Goal: Find specific page/section: Find specific page/section

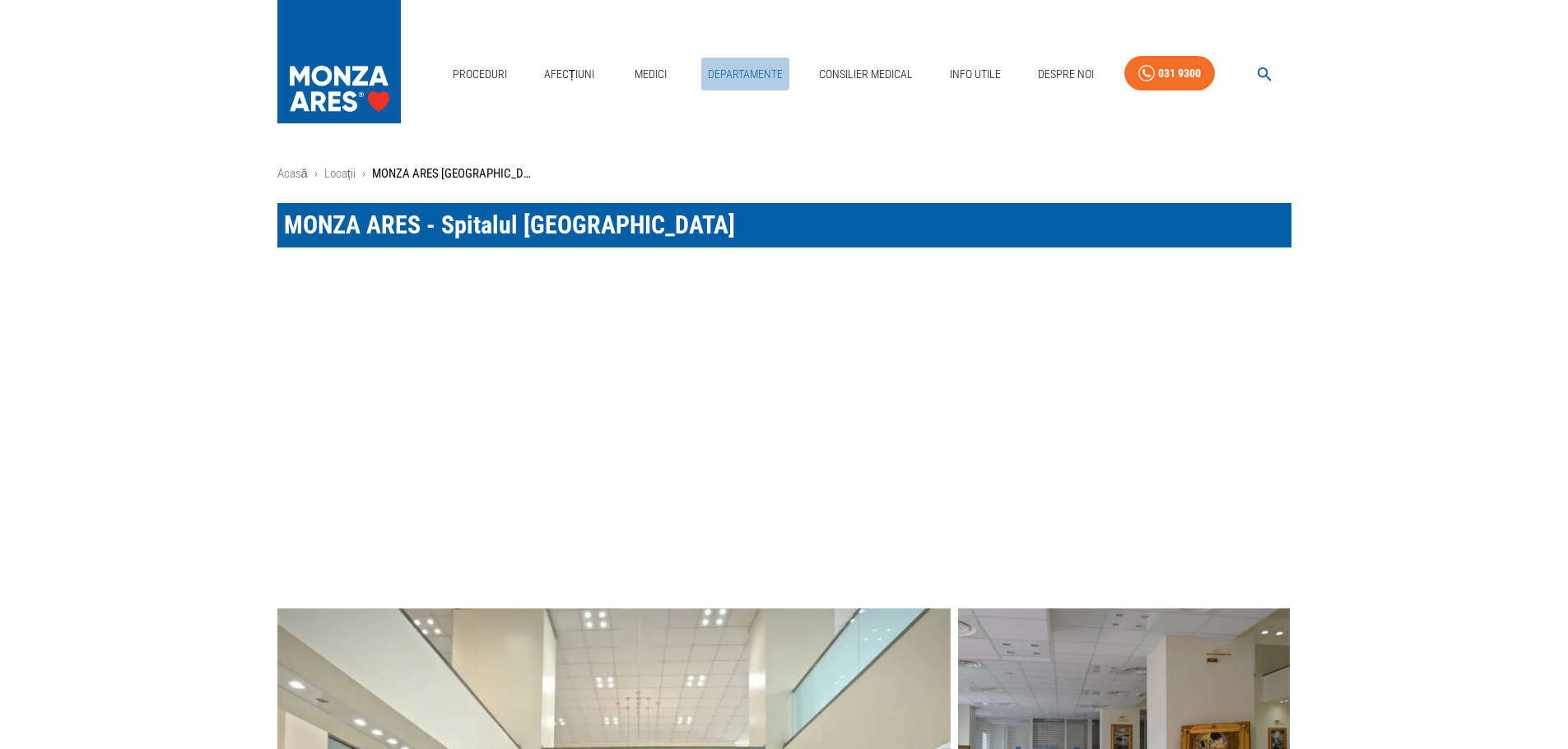
click at [754, 78] on link "Departamente" at bounding box center [745, 74] width 88 height 34
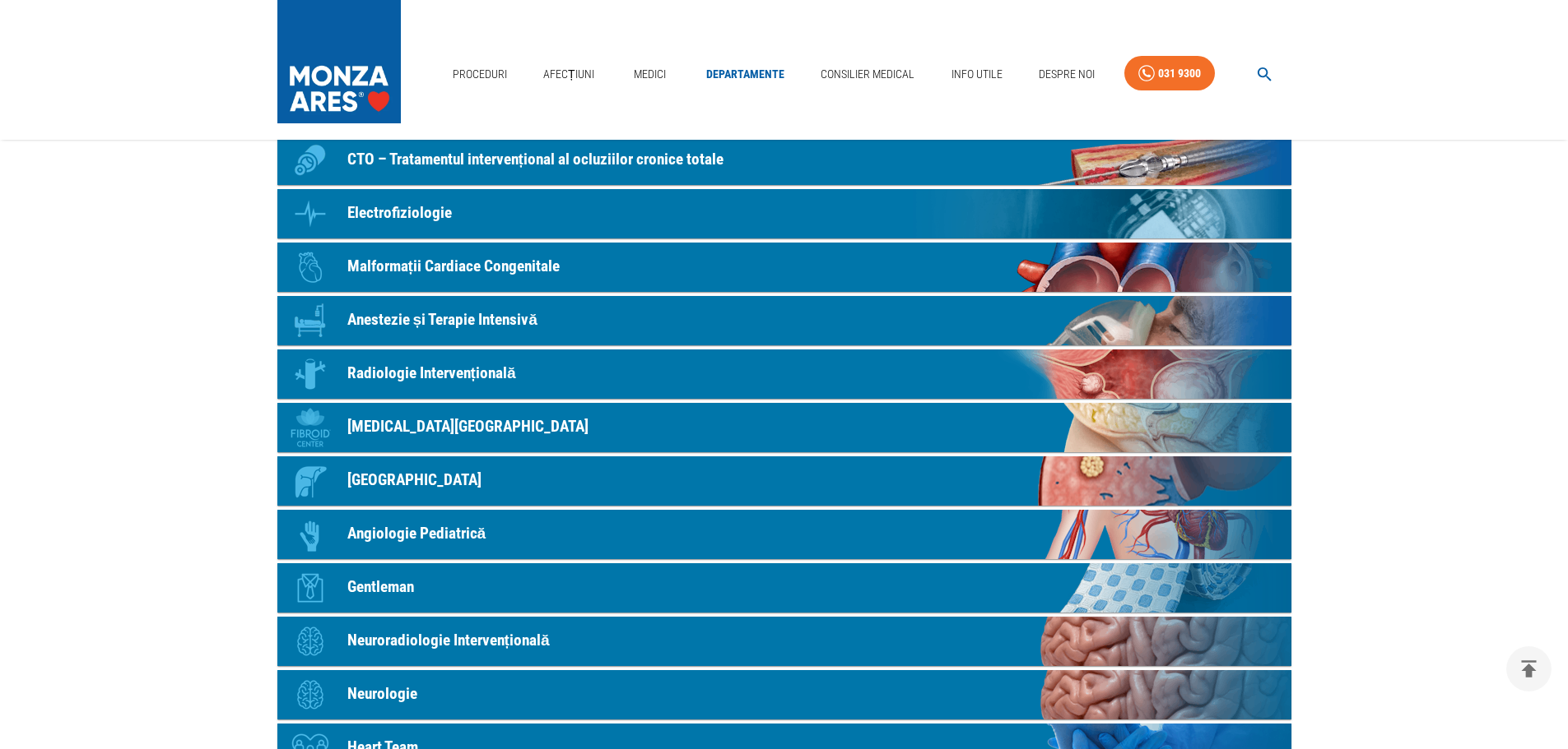
scroll to position [493, 0]
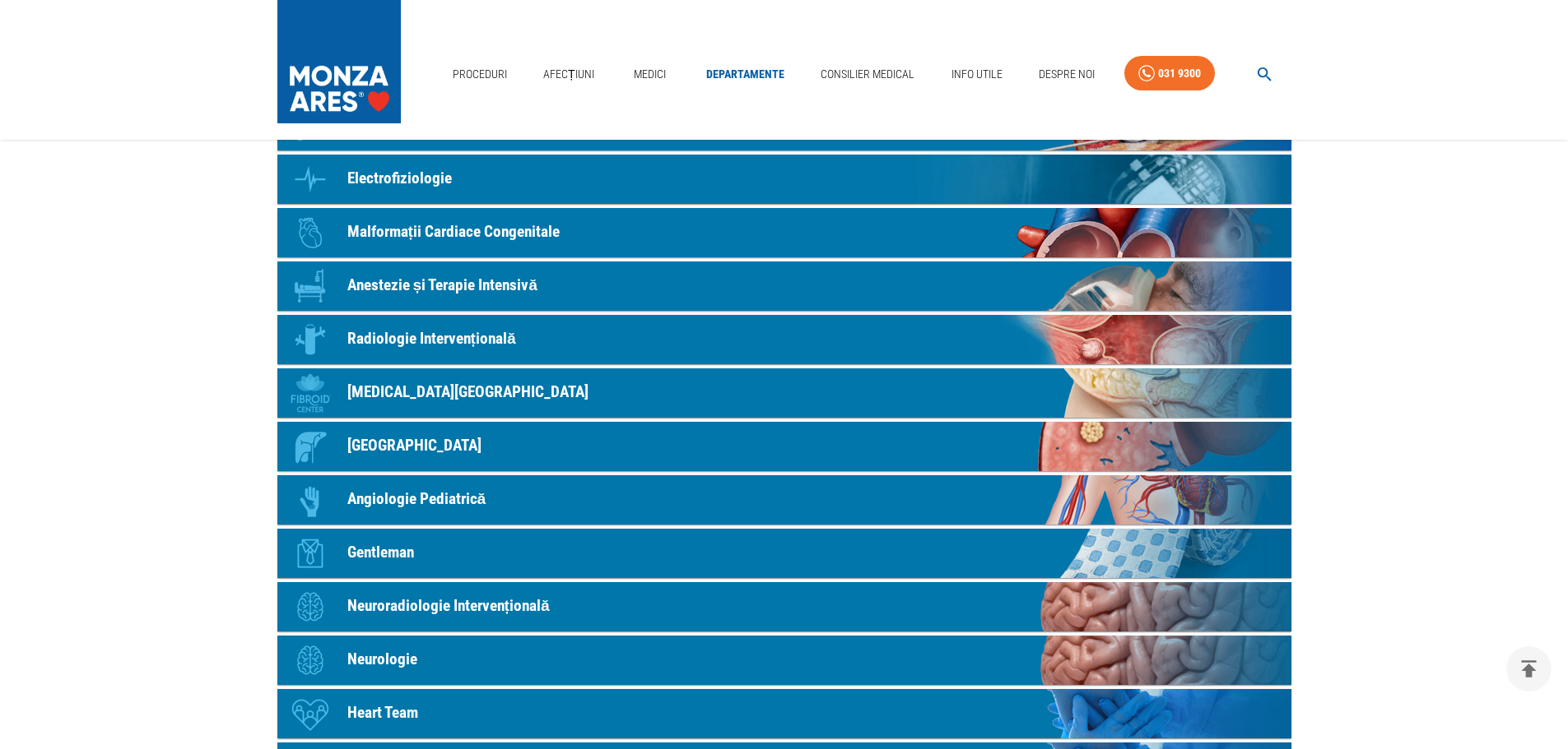
click at [371, 658] on p "Neurologie" at bounding box center [382, 660] width 70 height 24
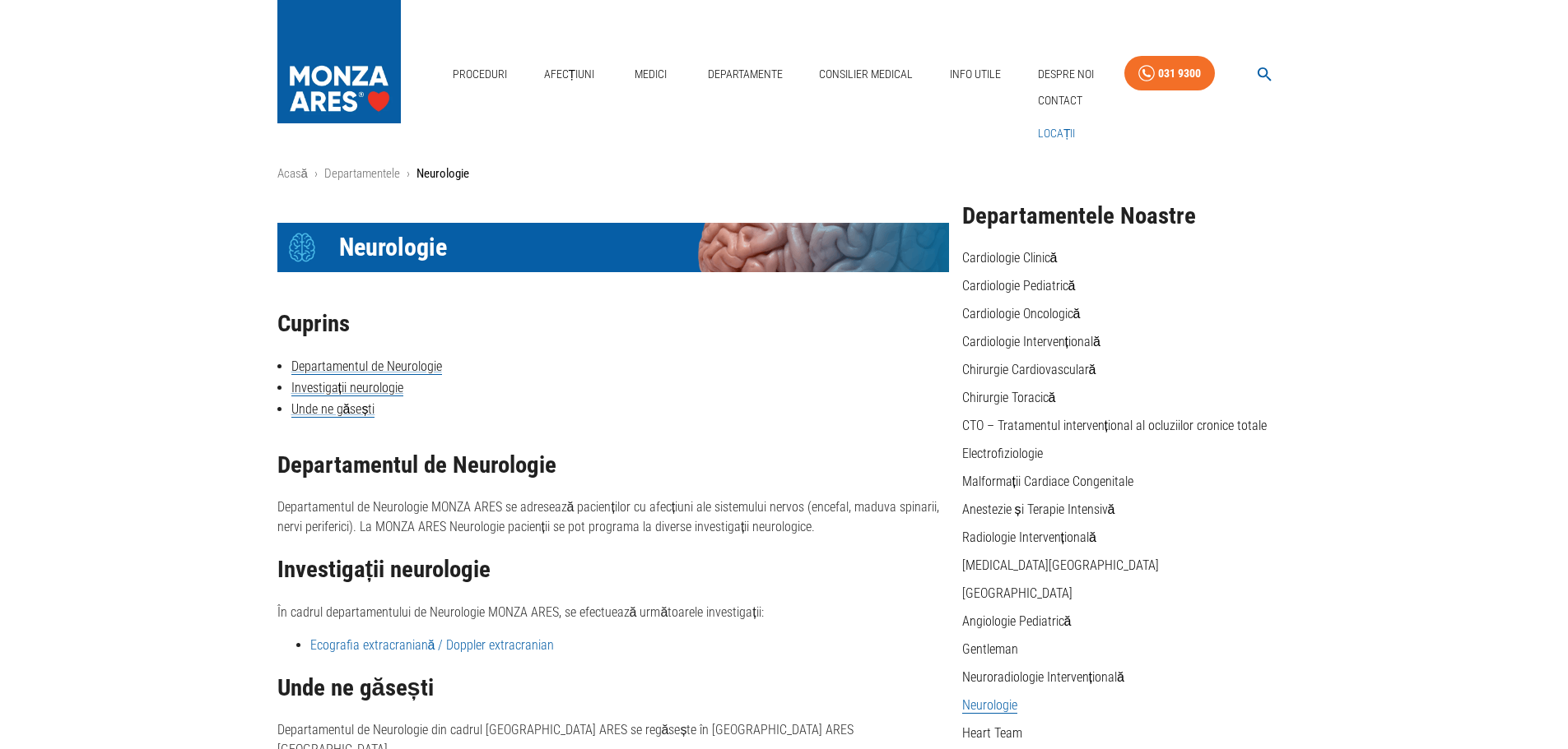
click at [1051, 133] on link "Locații" at bounding box center [1056, 133] width 44 height 27
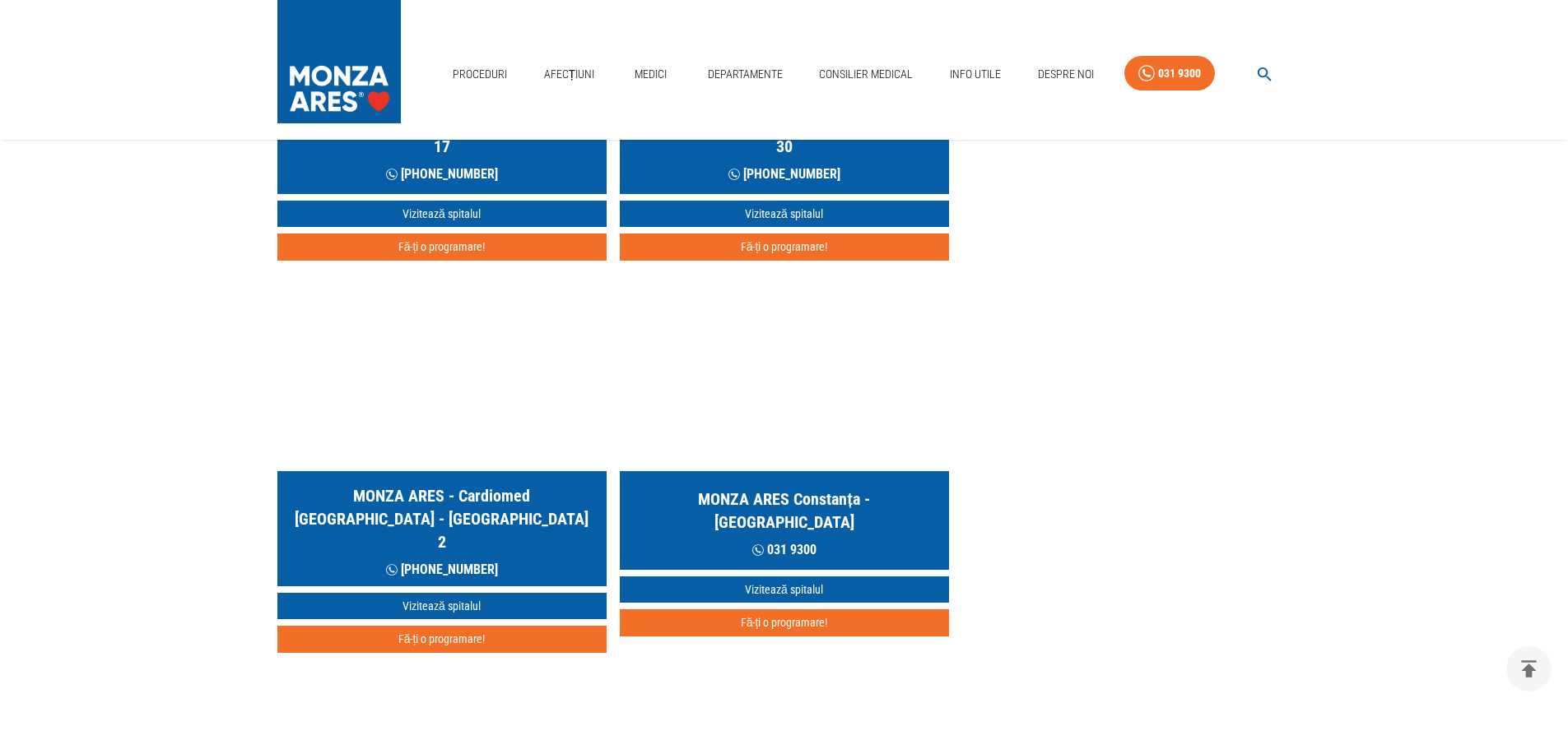
scroll to position [1070, 0]
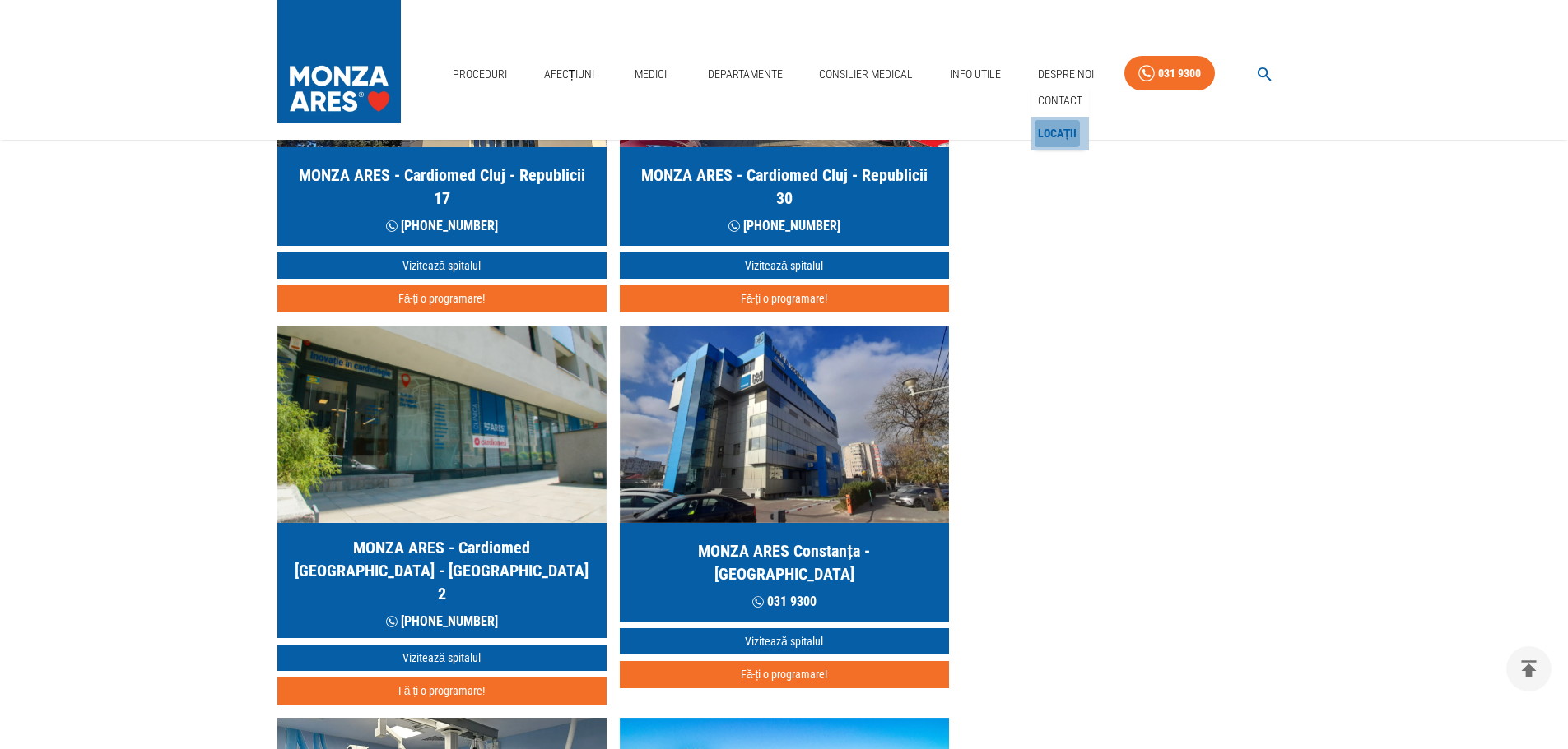
click at [1056, 136] on link "Locații" at bounding box center [1057, 133] width 46 height 27
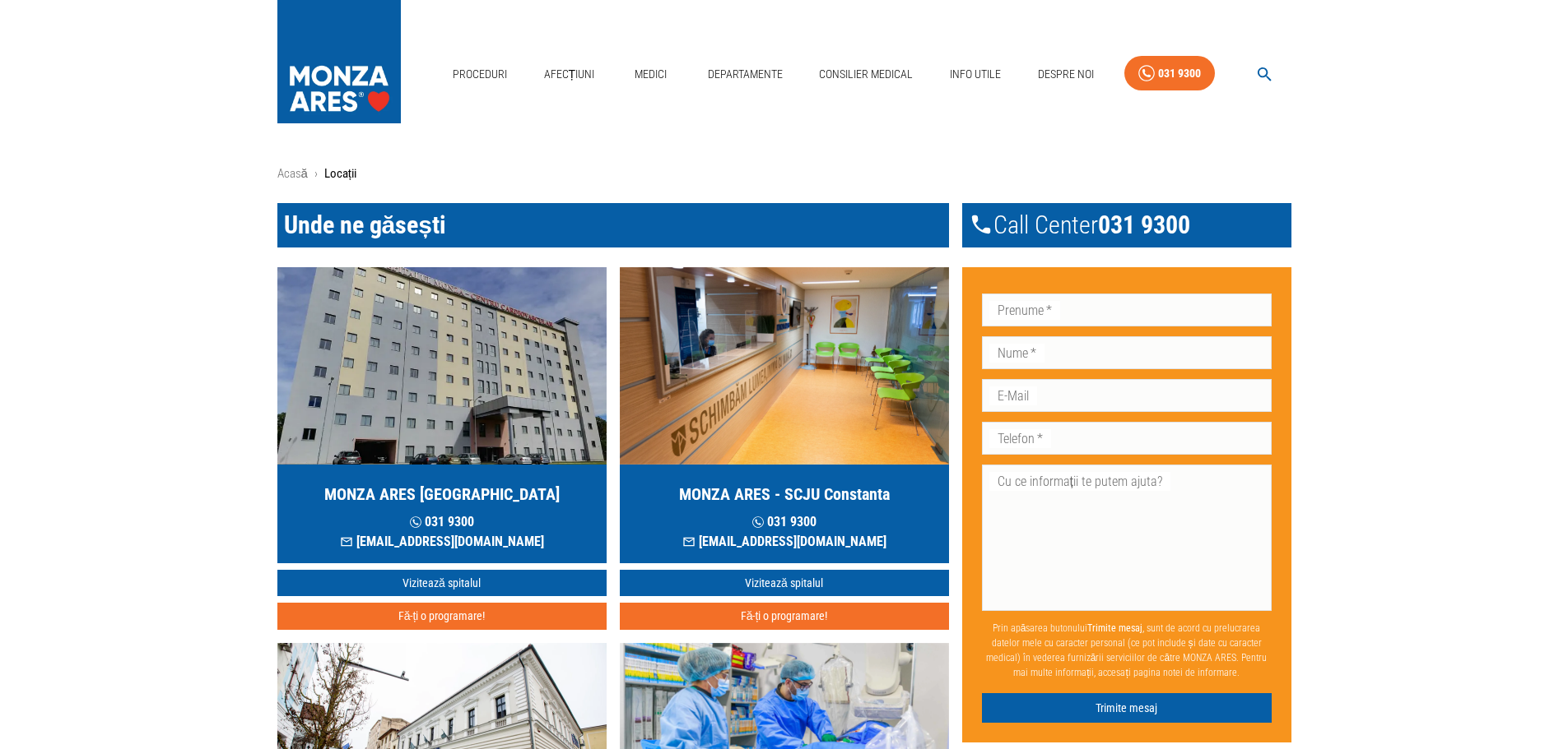
click at [458, 487] on h5 "MONZA ARES [GEOGRAPHIC_DATA]" at bounding box center [442, 494] width 235 height 23
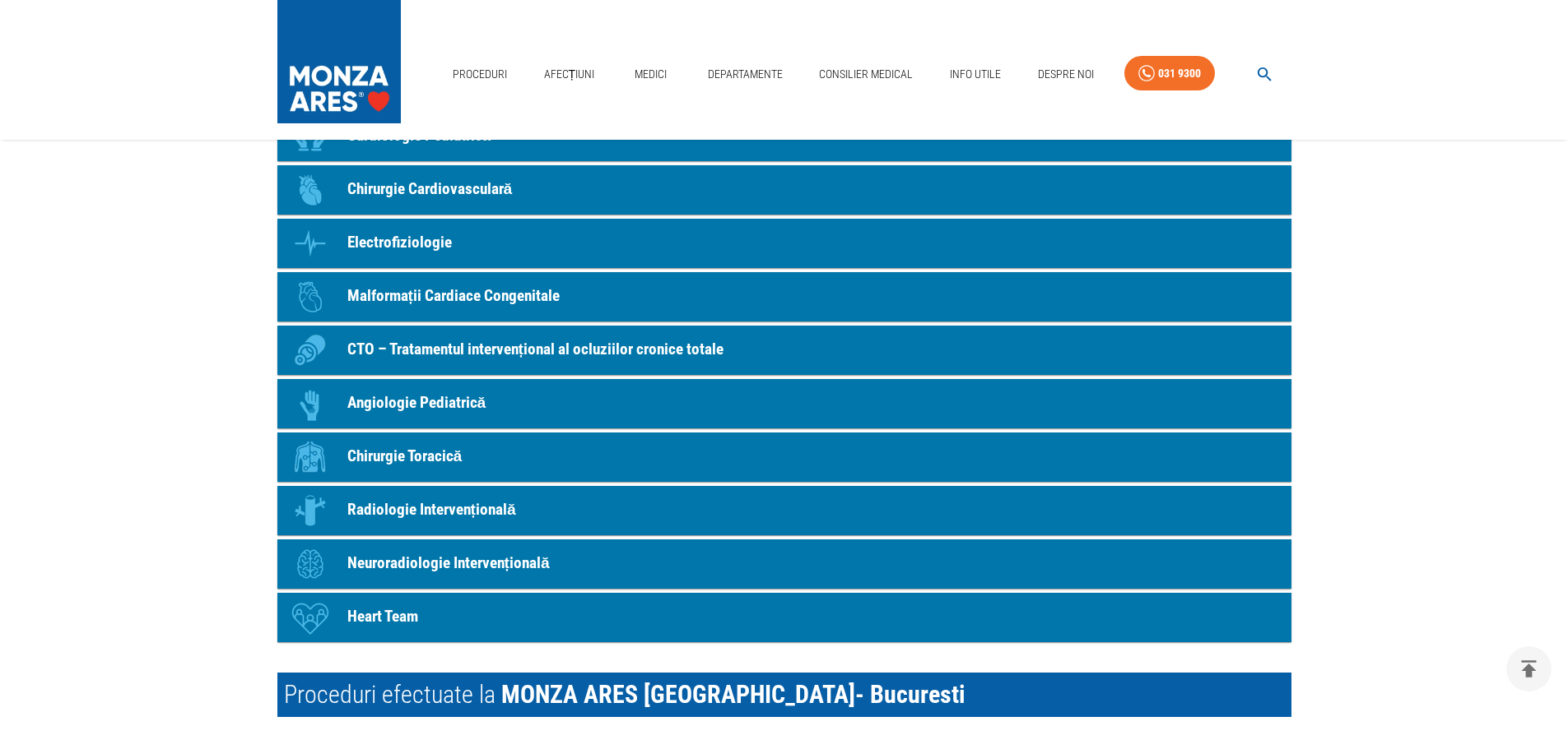
scroll to position [1810, 0]
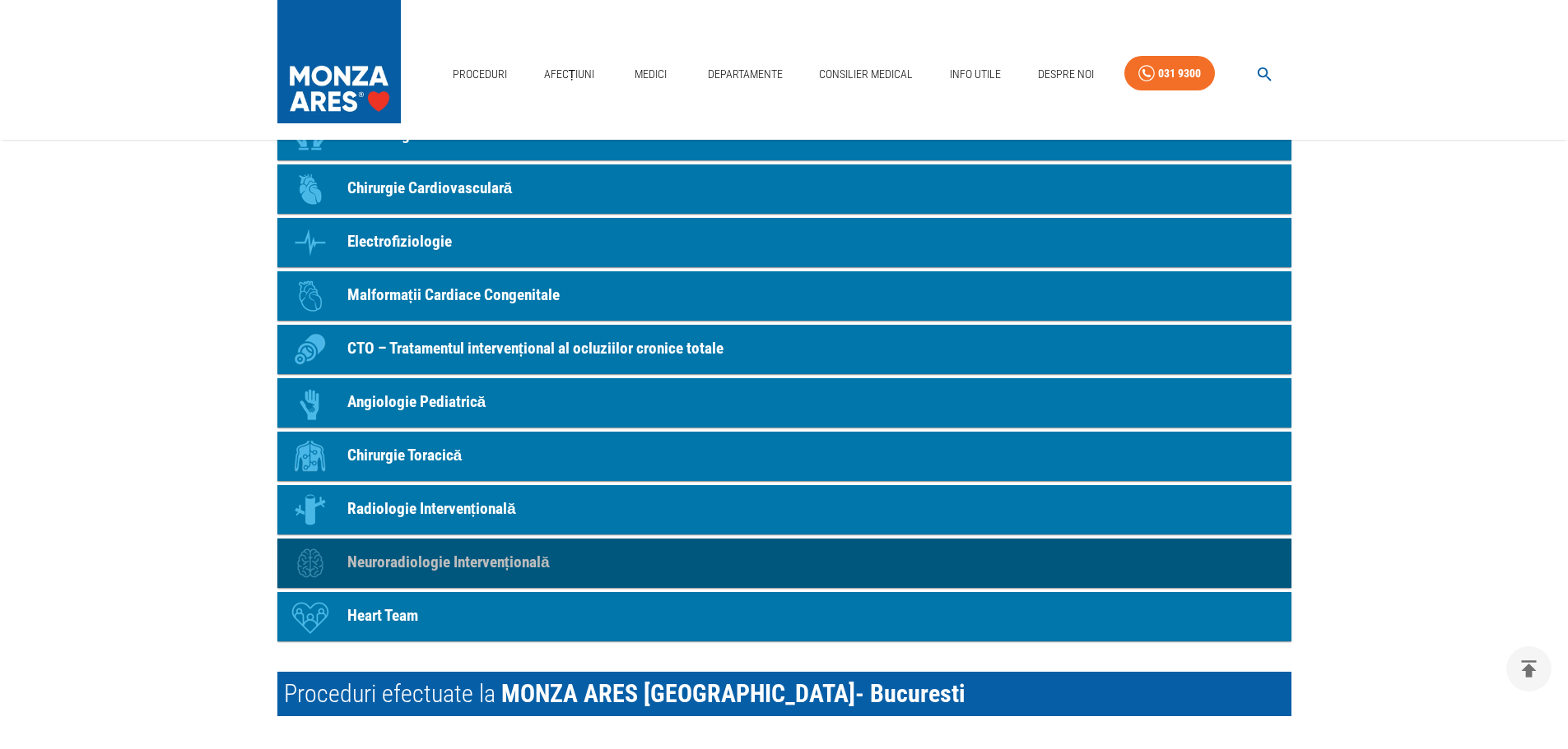
click at [382, 556] on p "Neuroradiologie Intervențională" at bounding box center [449, 563] width 202 height 24
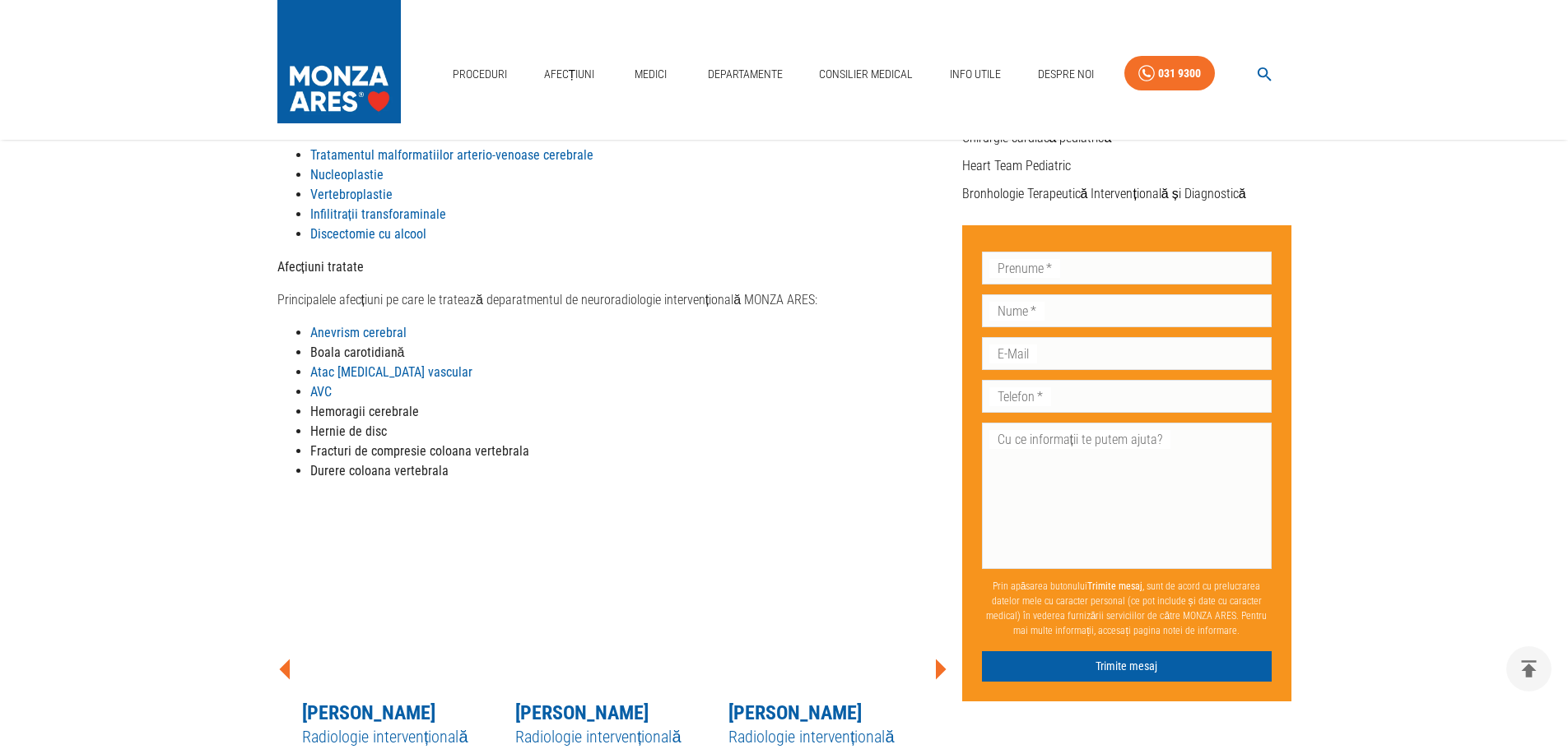
scroll to position [493, 0]
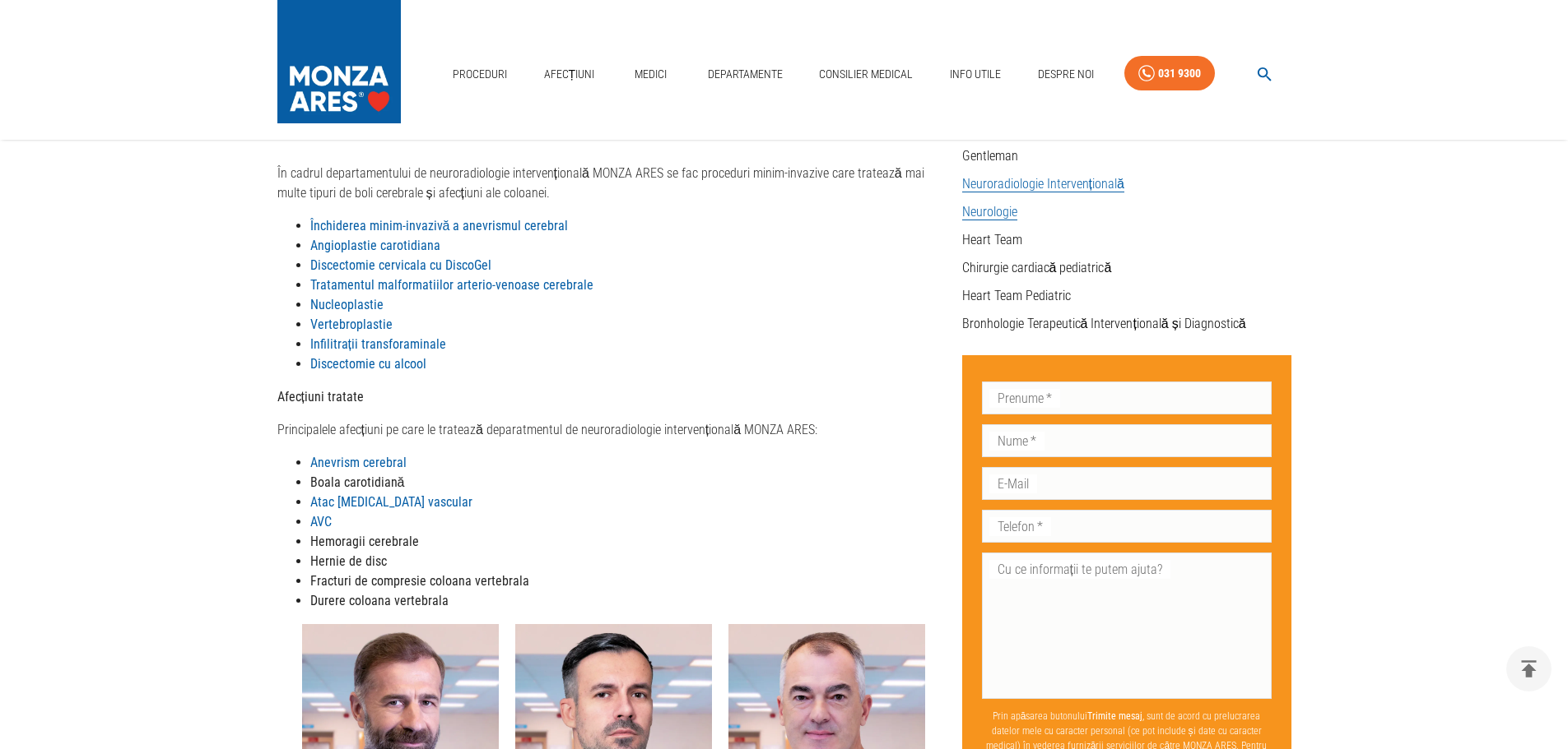
click at [978, 209] on link "Neurologie" at bounding box center [990, 212] width 55 height 16
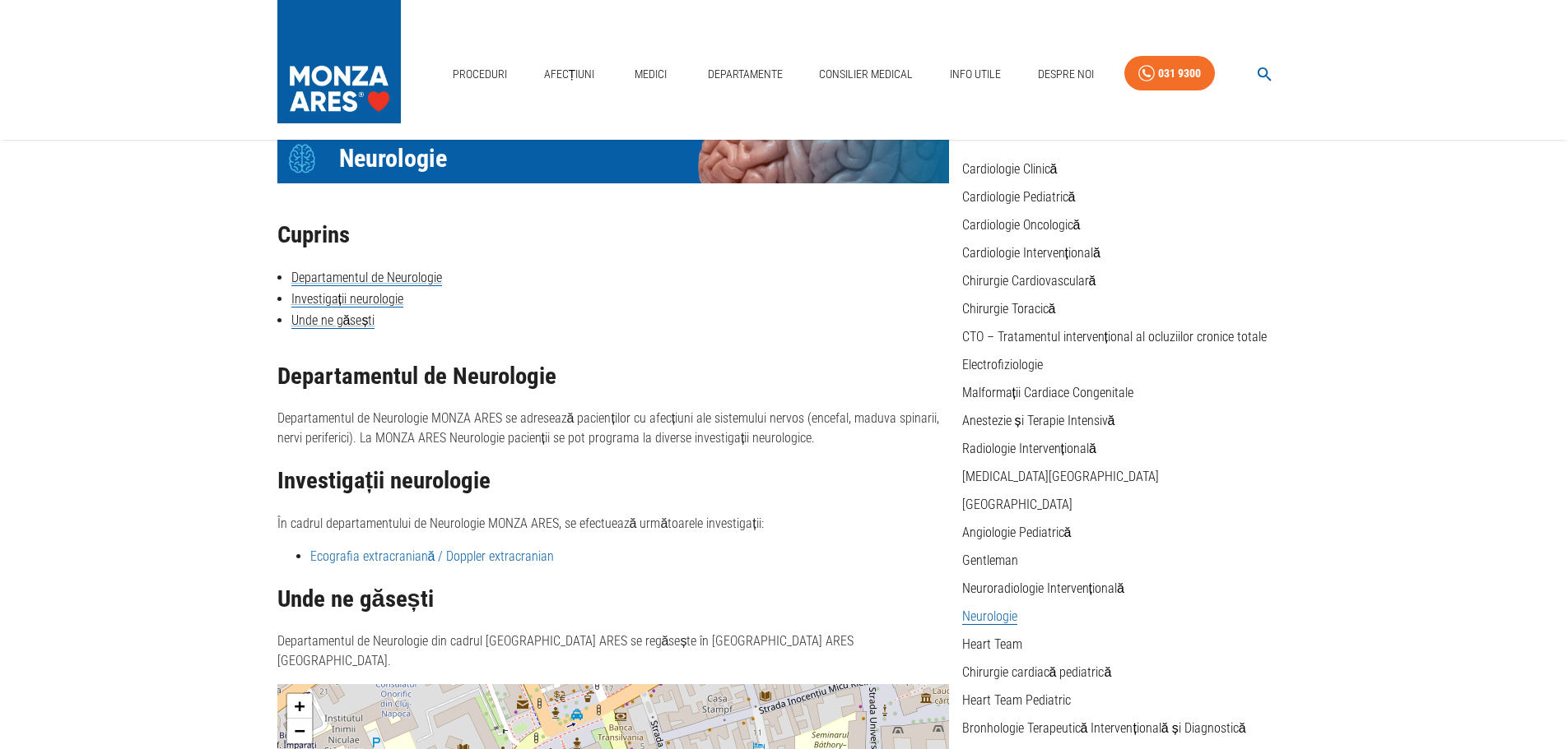
scroll to position [82, 0]
